Goal: Complete application form: Complete application form

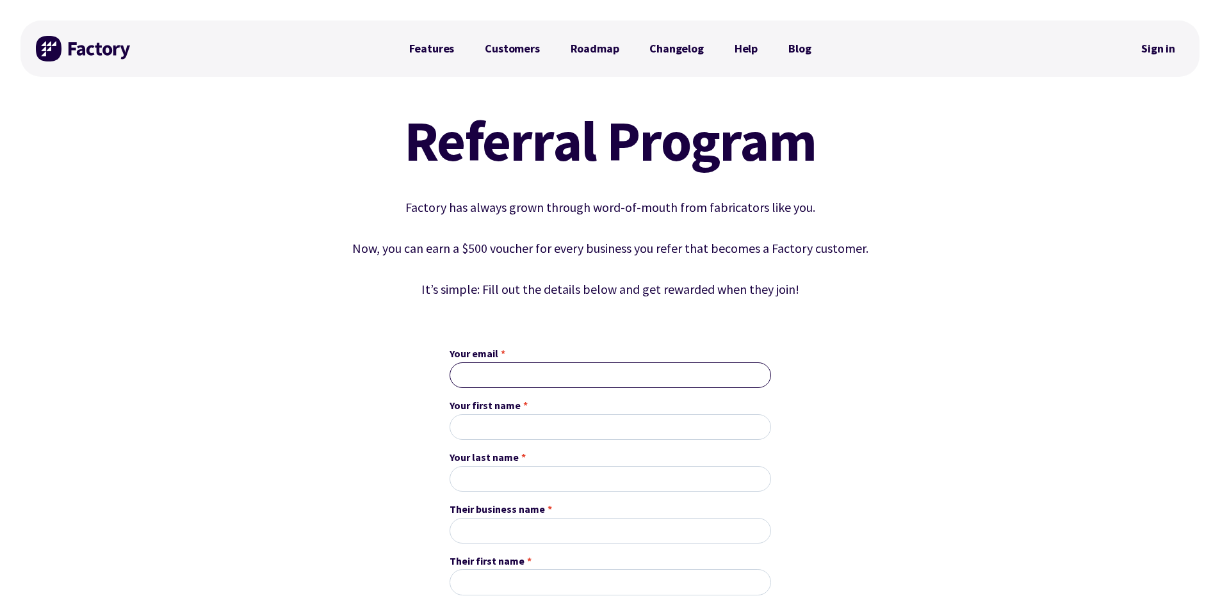
drag, startPoint x: 564, startPoint y: 378, endPoint x: 546, endPoint y: 377, distance: 18.6
click at [564, 379] on input "Your email *" at bounding box center [611, 376] width 322 height 26
type input "[PERSON_NAME][EMAIL_ADDRESS][DOMAIN_NAME]"
type input "[PERSON_NAME]"
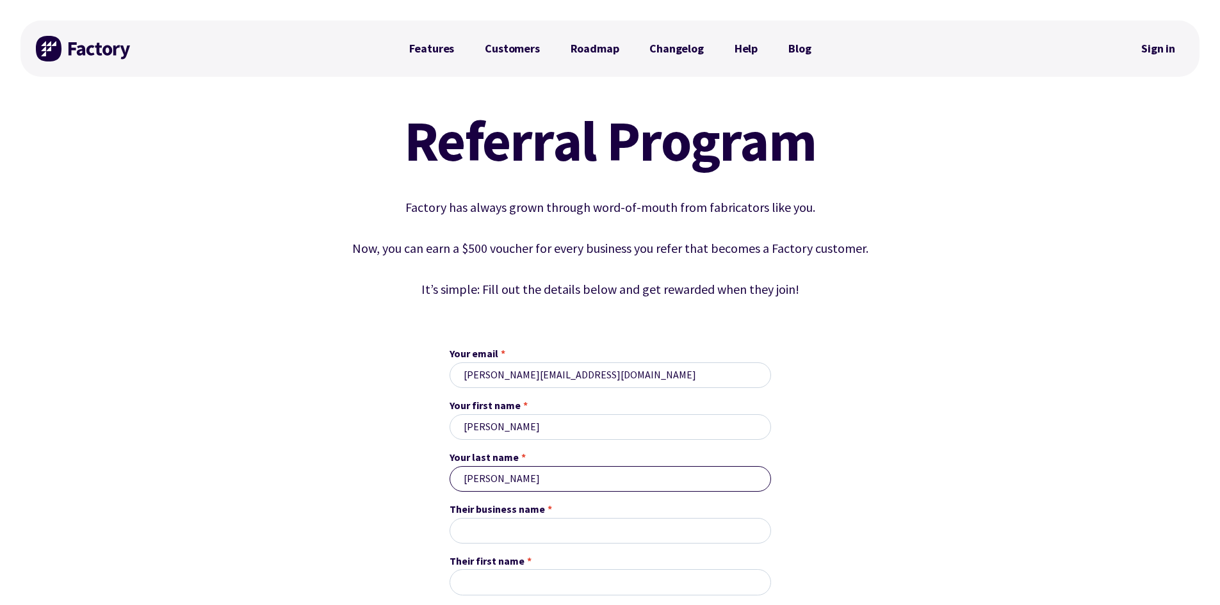
scroll to position [192, 0]
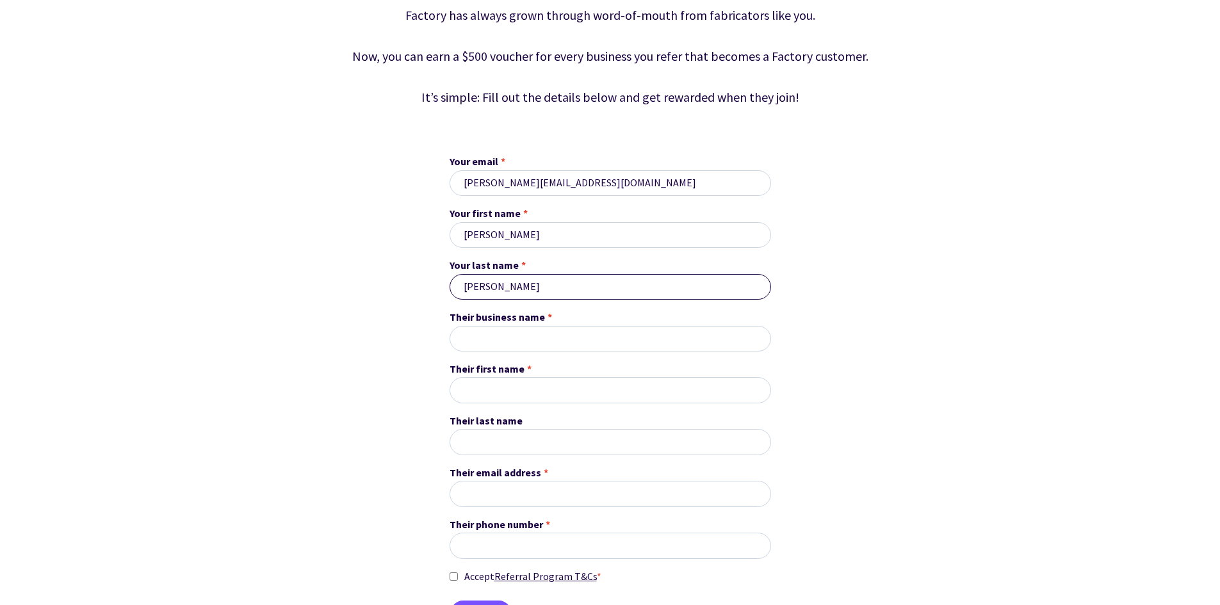
type input "[PERSON_NAME]"
click at [508, 339] on input "Their business name *" at bounding box center [611, 339] width 322 height 26
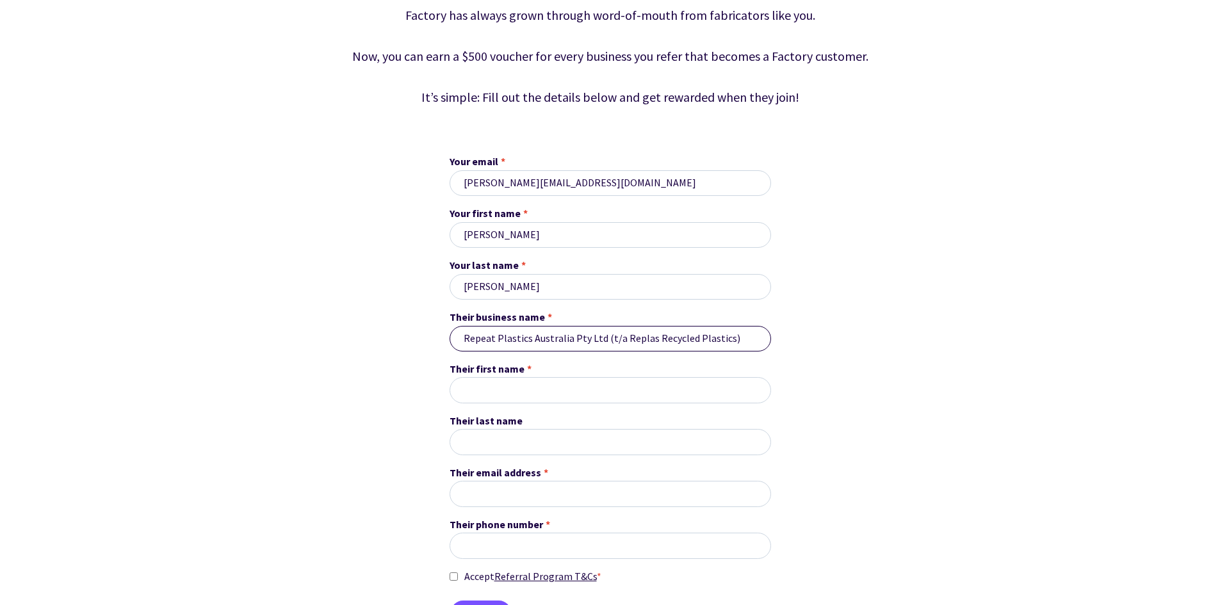
type input "Repeat Plastics Australia Pty Ltd (t/a Replas Recycled Plastics)"
click at [557, 395] on input "Their first name *" at bounding box center [611, 390] width 322 height 26
type input "[PERSON_NAME]"
type input "Jolly"
drag, startPoint x: 500, startPoint y: 391, endPoint x: 616, endPoint y: 409, distance: 118.1
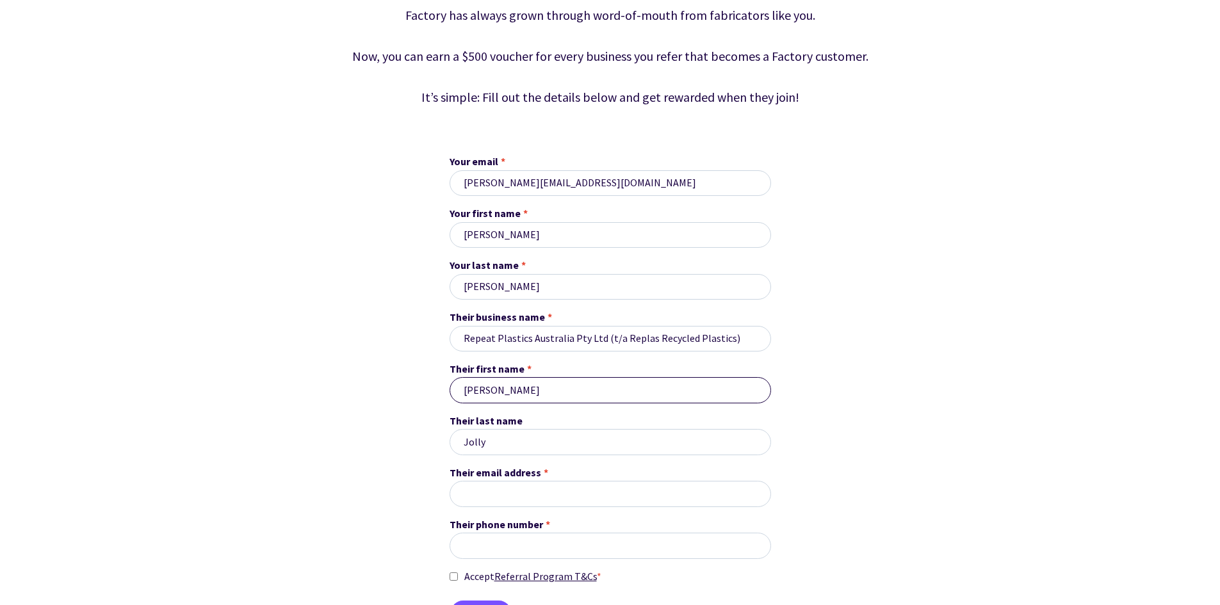
click at [616, 409] on form "Your email * [PERSON_NAME][EMAIL_ADDRESS][DOMAIN_NAME] Your first name * [PERSO…" at bounding box center [611, 390] width 322 height 473
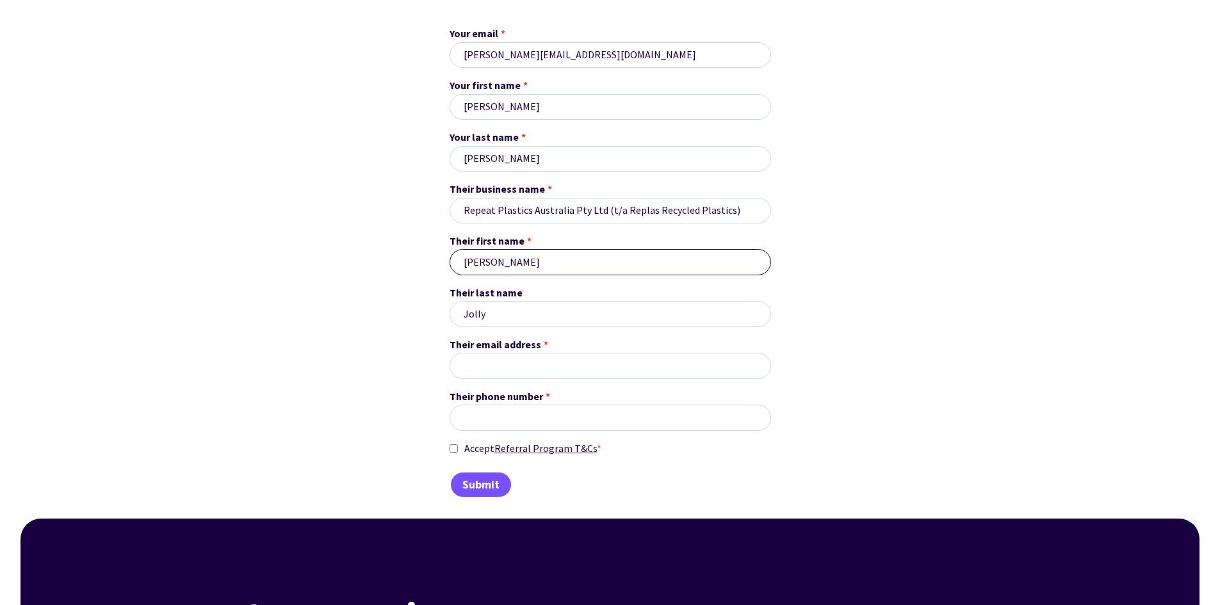
scroll to position [384, 0]
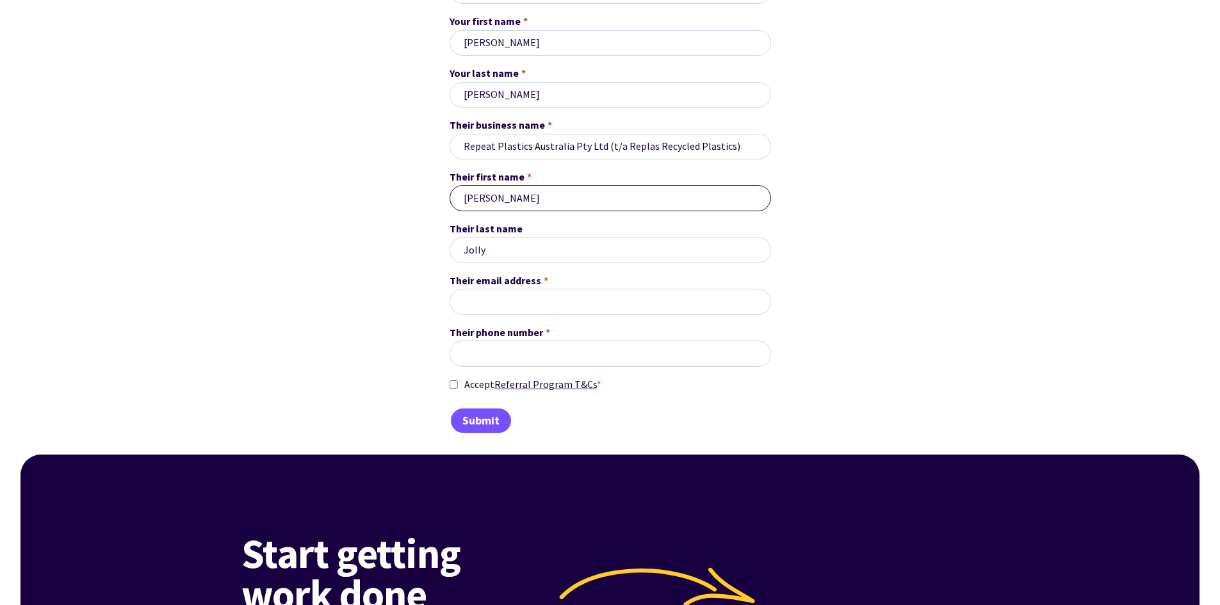
type input "[PERSON_NAME]"
click at [454, 385] on input "Accept Referral Program T&Cs *" at bounding box center [454, 385] width 8 height 17
checkbox input "true"
click at [483, 294] on input "Their email address *" at bounding box center [611, 302] width 322 height 26
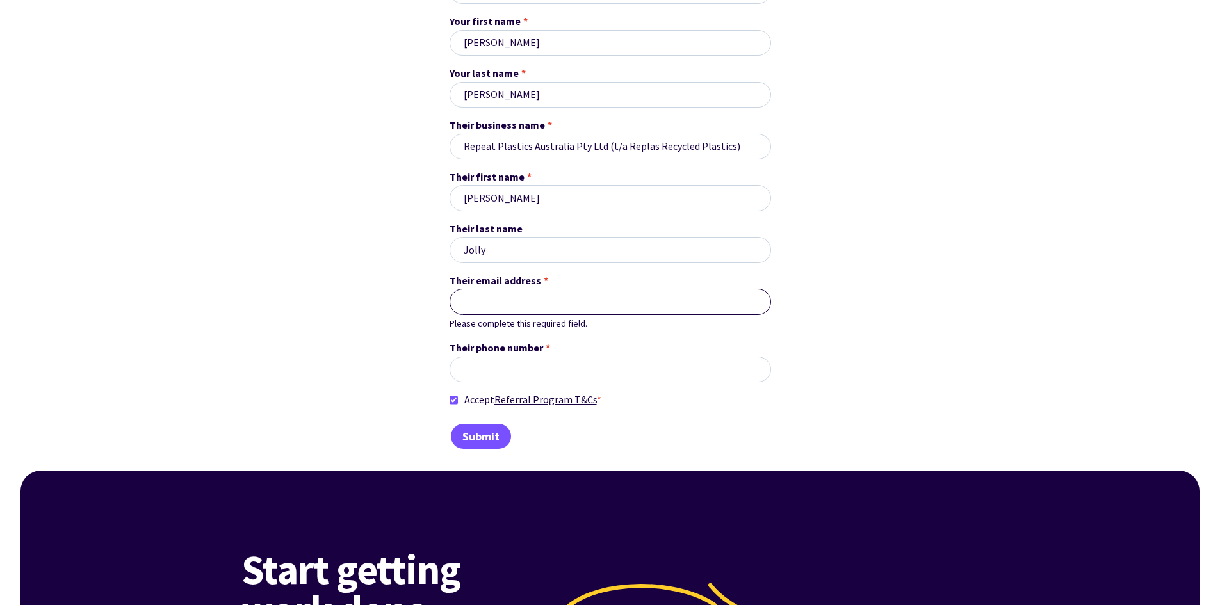
click at [568, 301] on input "Their email address *" at bounding box center [611, 302] width 322 height 26
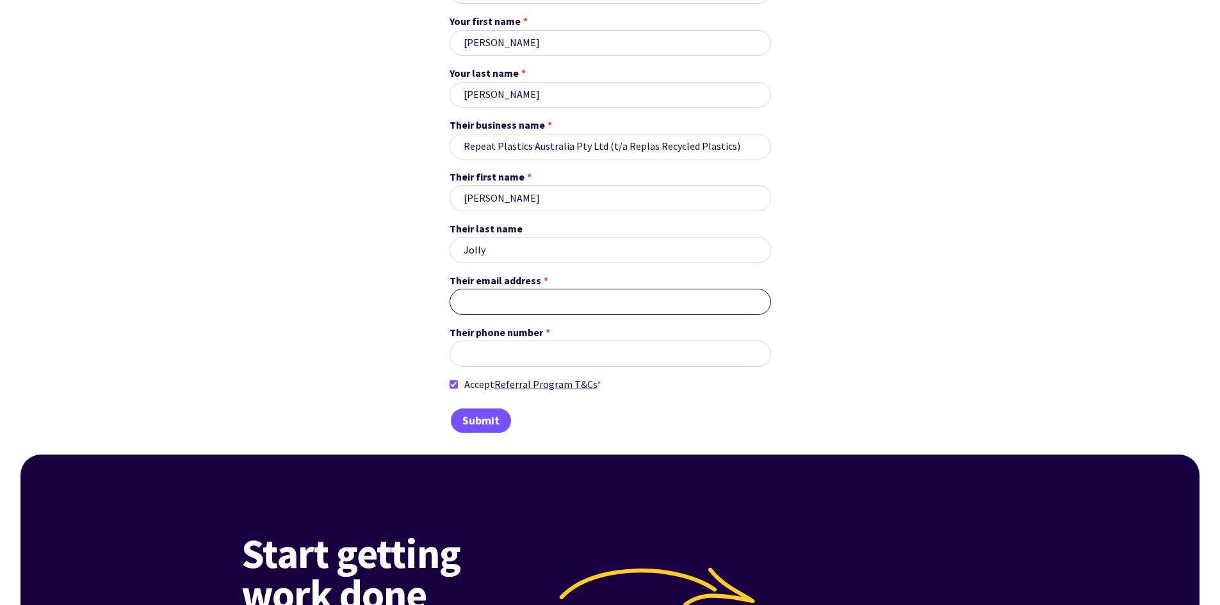
paste input "[EMAIL_ADDRESS][DOMAIN_NAME]"
type input "[EMAIL_ADDRESS][DOMAIN_NAME]"
click at [894, 338] on div "Referral Program Factory has always grown through word-of-mouth from fabricator…" at bounding box center [610, 73] width 583 height 721
click at [567, 357] on input "Their phone number *" at bounding box center [611, 354] width 322 height 26
paste input "0435813830"
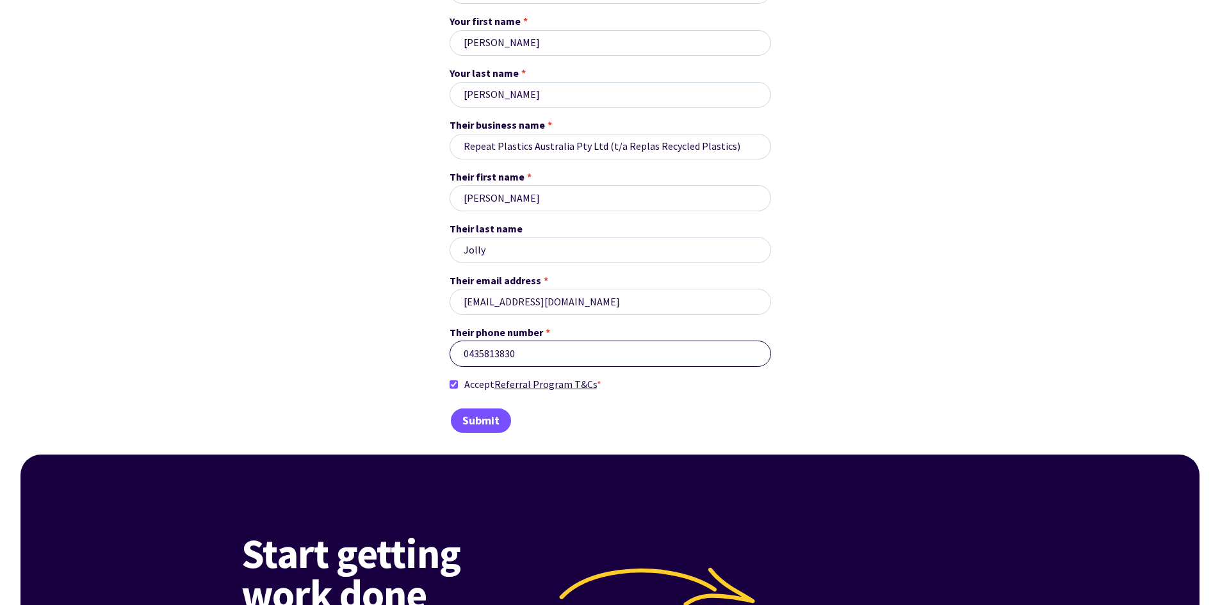
click at [470, 353] on input "0435813830" at bounding box center [611, 354] width 322 height 26
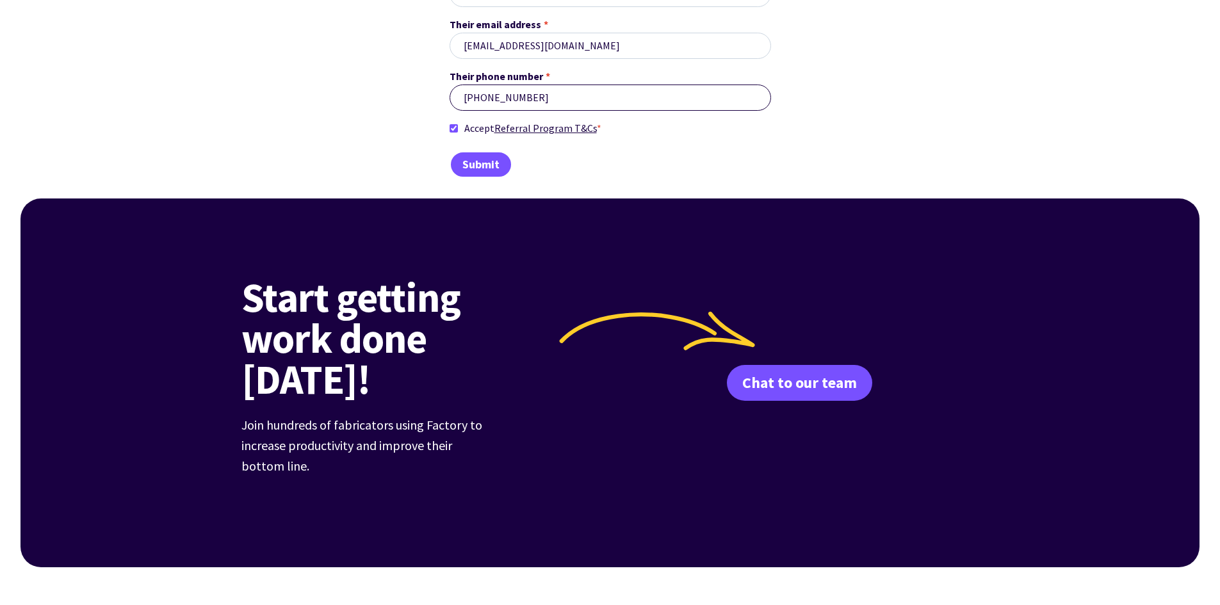
scroll to position [256, 0]
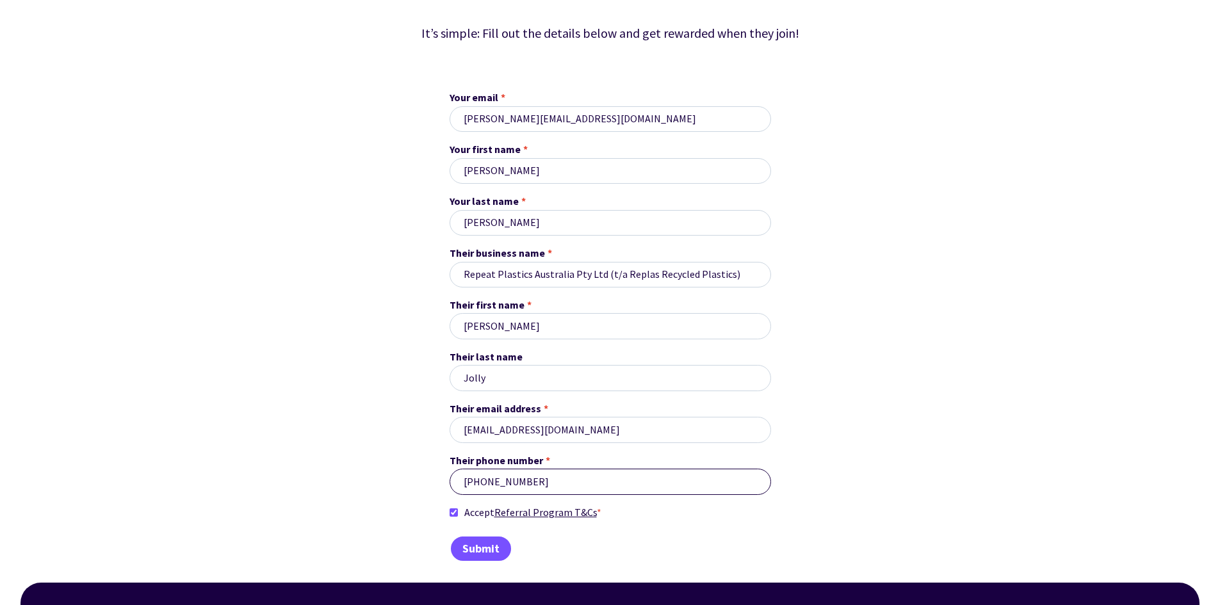
type input "[PHONE_NUMBER]"
click at [489, 550] on input "Submit" at bounding box center [481, 549] width 63 height 27
